Goal: Task Accomplishment & Management: Use online tool/utility

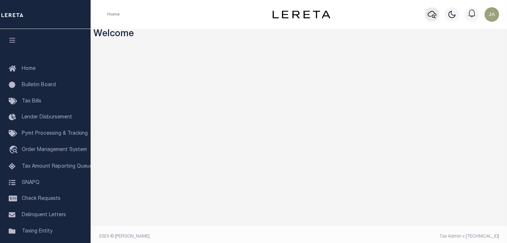
click at [429, 16] on icon "button" at bounding box center [431, 14] width 9 height 9
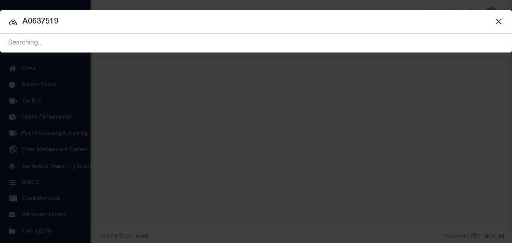
type input "A0637519"
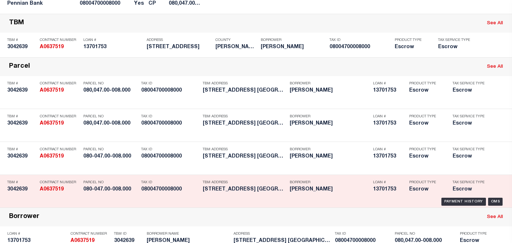
scroll to position [145, 0]
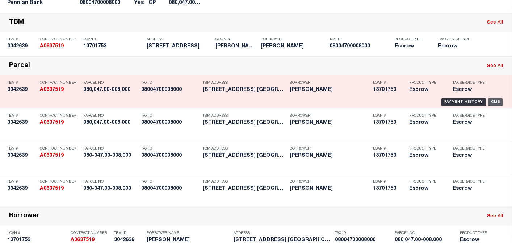
click at [493, 106] on div "OMS" at bounding box center [495, 102] width 15 height 8
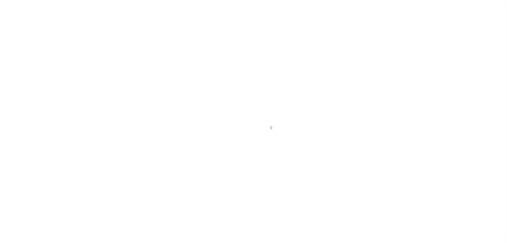
type input "13701753"
type input "[PERSON_NAME]"
select select
select select "Escrow"
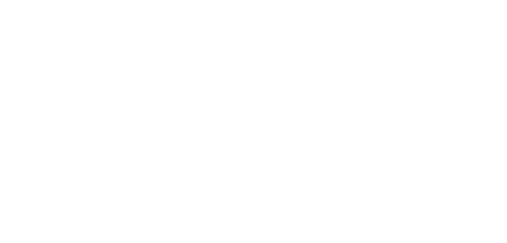
type input "[STREET_ADDRESS]"
type input "080-047.00-008.000"
select select
type input "[GEOGRAPHIC_DATA] 17074"
type input "PA"
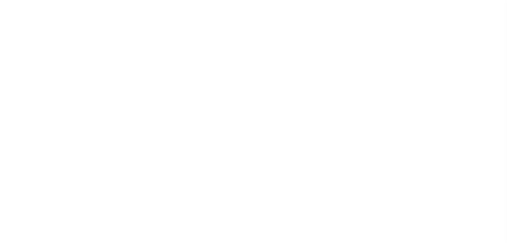
select select
type textarea "Liability subject to parcel provided"
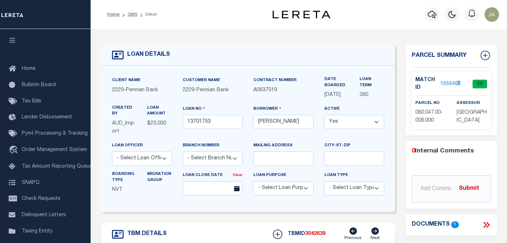
click at [442, 83] on link "1656469" at bounding box center [450, 84] width 20 height 8
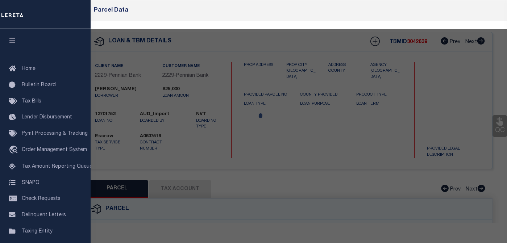
checkbox input "false"
select select "CP"
type input "[PERSON_NAME] 080"
select select
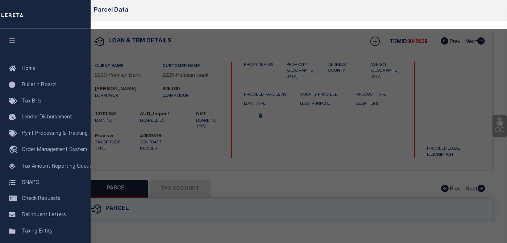
type input "[STREET_ADDRESS]"
checkbox input "false"
type textarea "Tax ID Special Project"
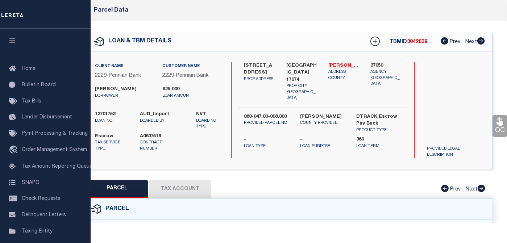
click at [188, 188] on button "Tax Account" at bounding box center [180, 189] width 62 height 18
select select "100"
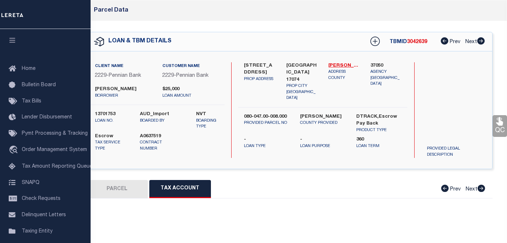
select select "100"
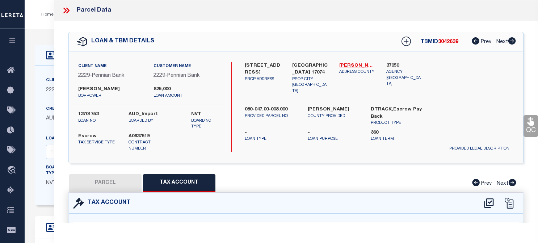
click at [67, 9] on icon at bounding box center [66, 10] width 9 height 9
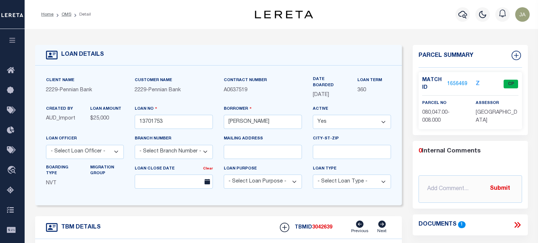
click at [138, 7] on div "Home OMS Detail Profile Sign out" at bounding box center [282, 14] width 514 height 29
click at [461, 13] on icon "button" at bounding box center [463, 14] width 9 height 9
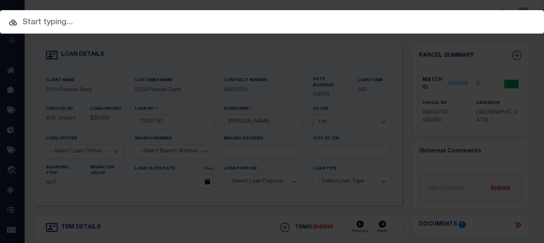
click at [71, 18] on input "text" at bounding box center [272, 22] width 544 height 13
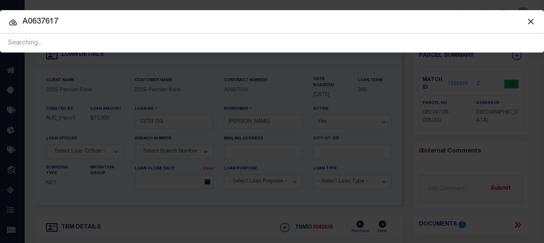
type input "A0637617"
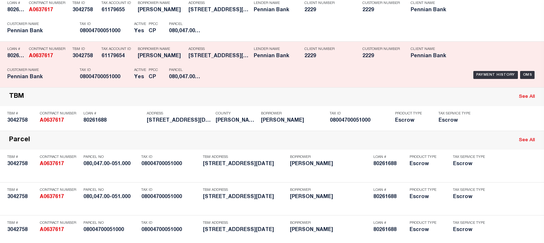
scroll to position [72, 0]
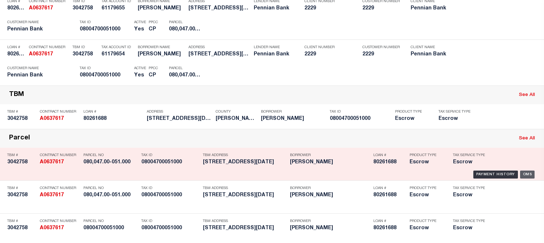
click at [506, 172] on div "OMS" at bounding box center [527, 175] width 15 height 8
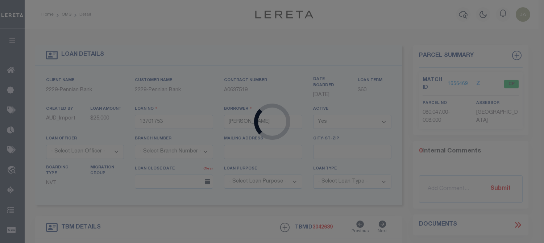
type input "80261688"
type input "[PERSON_NAME]"
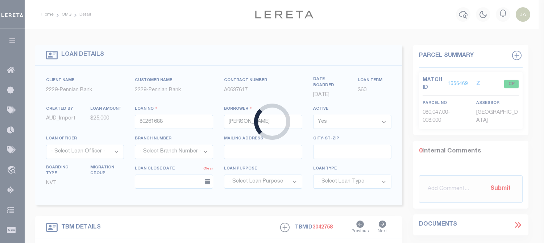
type input "[STREET_ADDRESS][DATE]"
type input "08004700051000"
select select
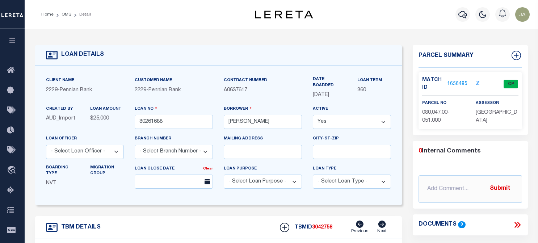
click at [98, 10] on div "Home OMS Detail" at bounding box center [138, 14] width 207 height 15
click at [461, 15] on icon "button" at bounding box center [463, 14] width 9 height 9
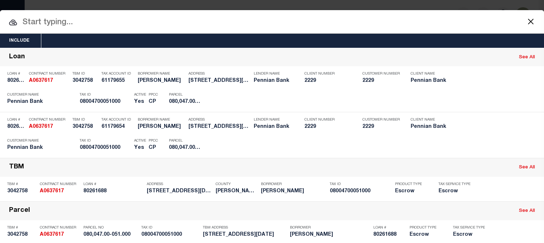
click at [35, 24] on input "text" at bounding box center [272, 22] width 544 height 13
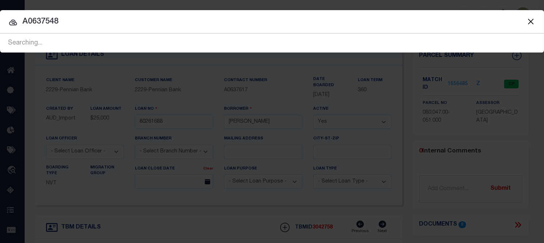
type input "A0637548"
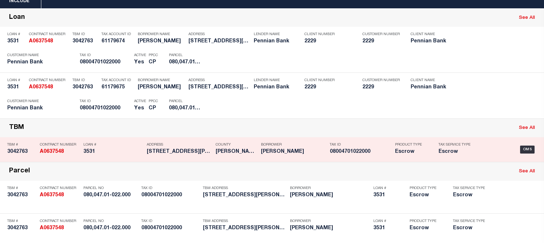
scroll to position [72, 0]
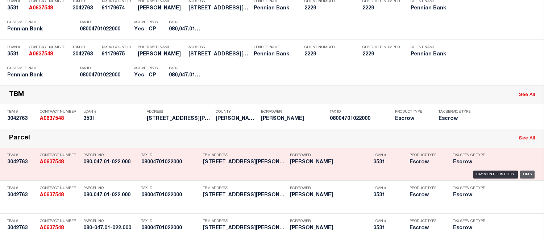
click at [506, 172] on div "OMS" at bounding box center [527, 175] width 15 height 8
type input "3531"
type input "[PERSON_NAME]"
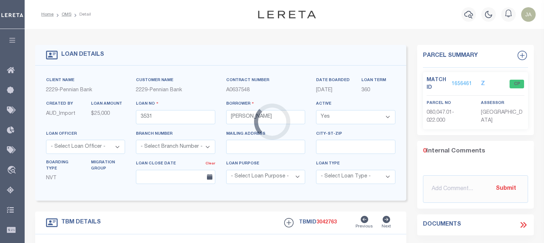
type input "[STREET_ADDRESS][PERSON_NAME]"
type input "080-047.01-022.000"
select select
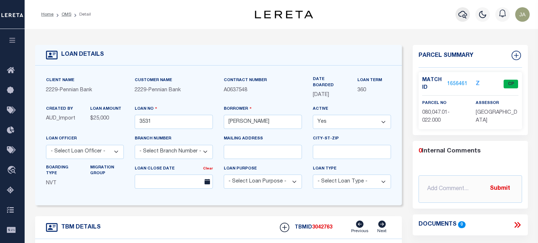
click at [460, 14] on icon "button" at bounding box center [463, 14] width 9 height 9
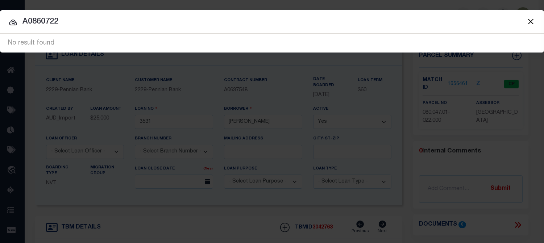
click at [30, 19] on input "A0860722" at bounding box center [272, 22] width 544 height 13
click at [29, 20] on input "A0860722" at bounding box center [272, 22] width 544 height 13
type input "A860722"
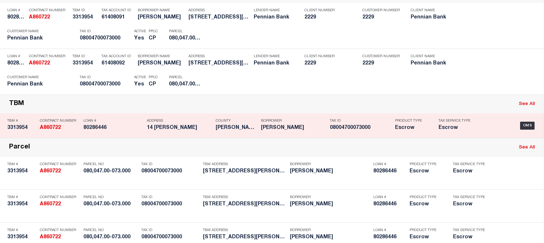
scroll to position [72, 0]
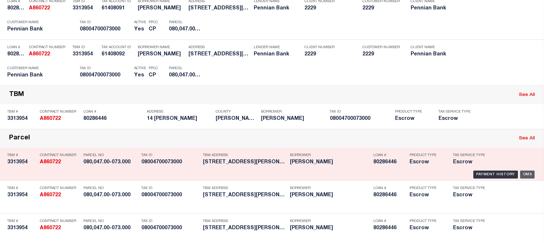
click at [506, 173] on div "OMS" at bounding box center [527, 175] width 15 height 8
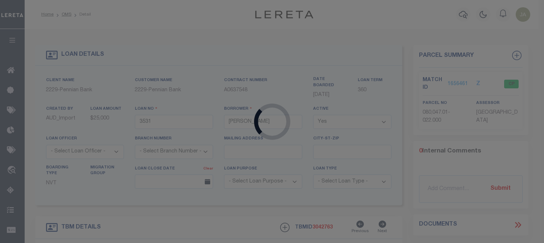
type input "80286446"
type input "[PERSON_NAME]"
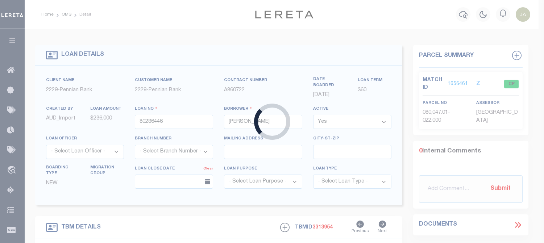
type input "14 [PERSON_NAME]"
type input "080,047.00-073.000"
select select
type input "[GEOGRAPHIC_DATA], [GEOGRAPHIC_DATA] 17074-8714"
select select
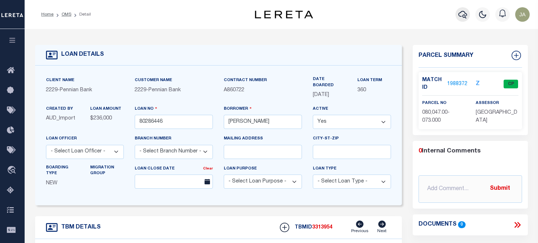
click at [463, 14] on icon "button" at bounding box center [463, 14] width 9 height 9
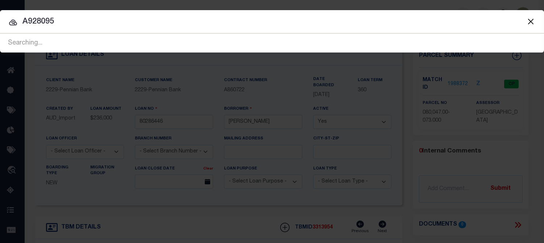
type input "A928095"
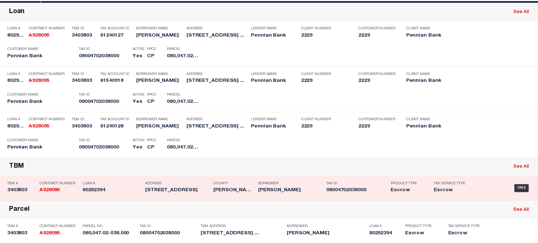
scroll to position [72, 0]
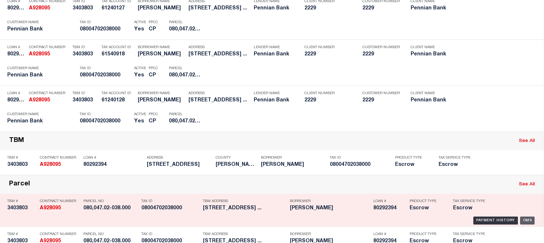
click at [506, 221] on div "OMS" at bounding box center [527, 221] width 15 height 8
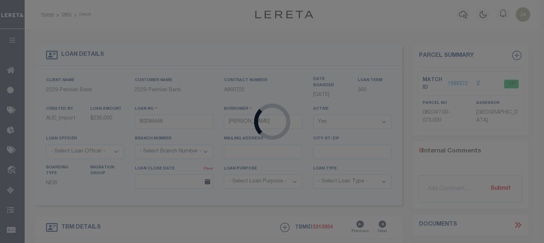
type input "80292394"
type input "[PERSON_NAME]"
select select "10"
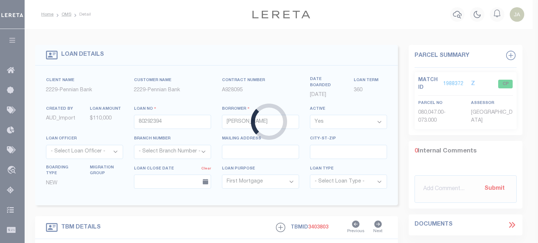
type input "[STREET_ADDRESS]"
type input "080,047.02-038.000"
select select
type input "[GEOGRAPHIC_DATA], [GEOGRAPHIC_DATA] 17074-8728"
select select
